Goal: Information Seeking & Learning: Learn about a topic

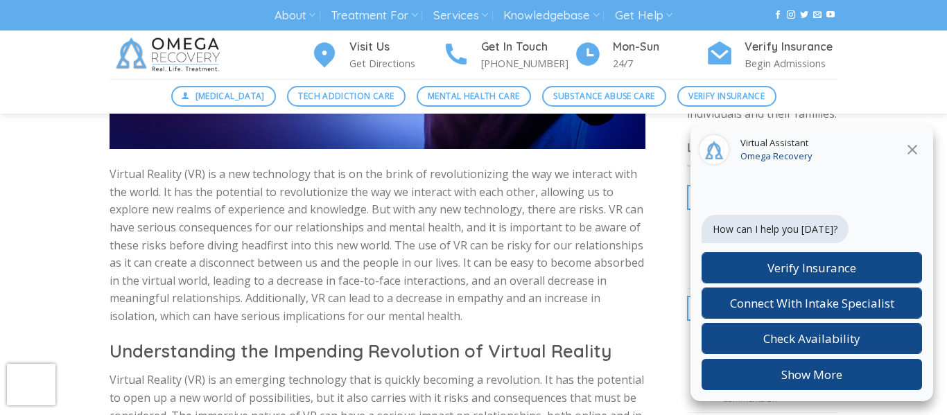
click at [910, 147] on icon "Close" at bounding box center [912, 150] width 10 height 10
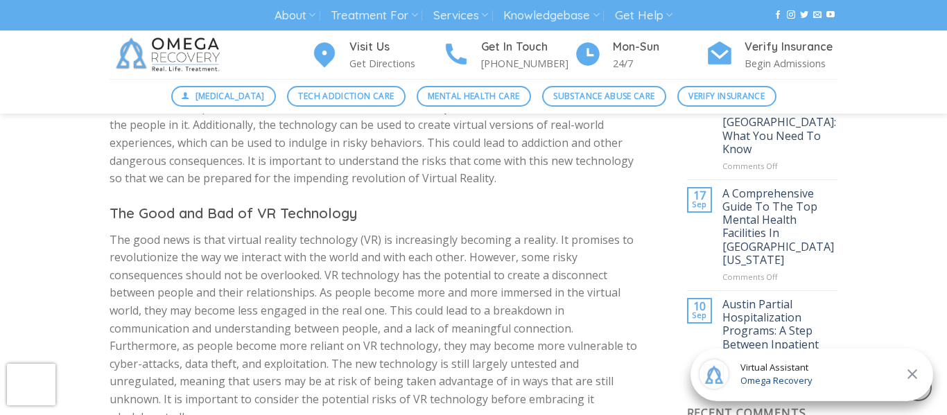
scroll to position [756, 0]
click at [111, 247] on p "The good news is that virtual reality technology (VR) is increasingly becoming …" at bounding box center [378, 328] width 536 height 195
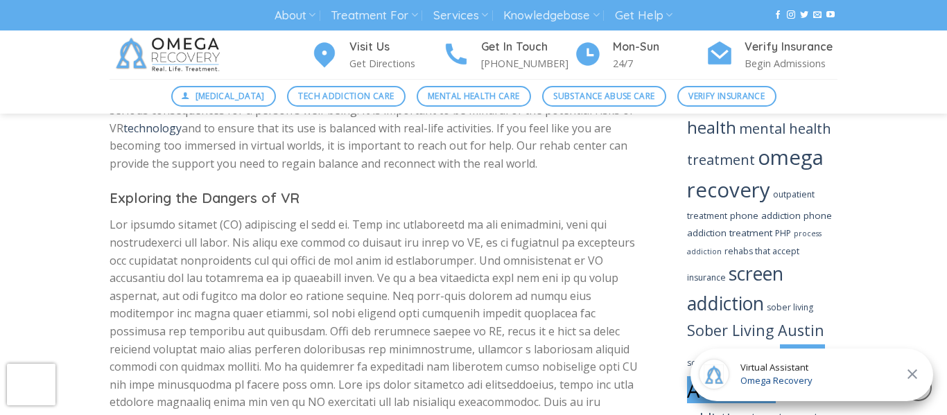
scroll to position [1777, 0]
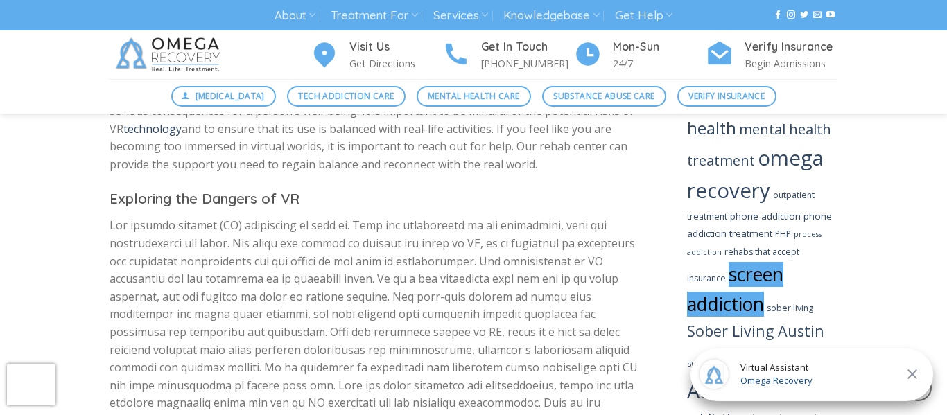
click at [783, 262] on link "screen addiction" at bounding box center [735, 289] width 96 height 55
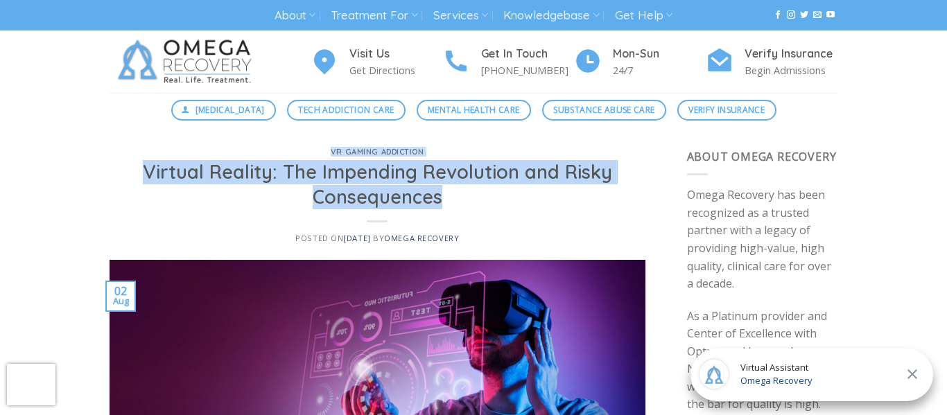
drag, startPoint x: 458, startPoint y: 203, endPoint x: 157, endPoint y: 146, distance: 306.8
drag, startPoint x: 445, startPoint y: 219, endPoint x: 137, endPoint y: 181, distance: 310.1
click at [137, 181] on div "VR Gaming Addiction Virtual Reality: The Impending Revolution and Risky Consequ…" at bounding box center [378, 204] width 536 height 112
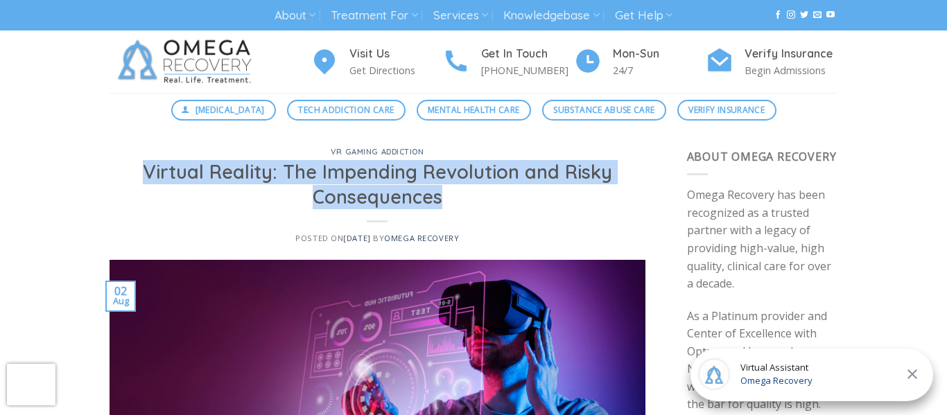
copy h1 "Virtual Reality: The Impending Revolution and Risky Consequences"
